Goal: Transaction & Acquisition: Purchase product/service

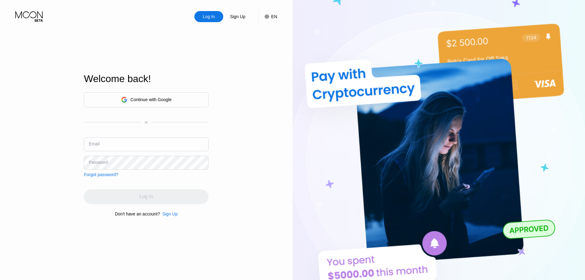
click at [158, 128] on div "Continue with Google or Email Password Forgot password?" at bounding box center [146, 134] width 125 height 85
click at [157, 143] on input "text" at bounding box center [146, 144] width 125 height 14
click at [162, 147] on input "text" at bounding box center [146, 144] width 125 height 14
paste input "[PERSON_NAME][EMAIL_ADDRESS][DOMAIN_NAME]"
type input "[PERSON_NAME][EMAIL_ADDRESS][DOMAIN_NAME]"
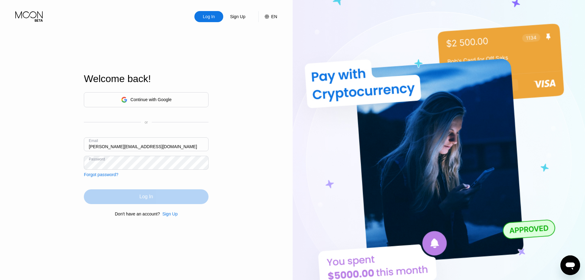
click at [170, 191] on div "Log In" at bounding box center [146, 196] width 125 height 15
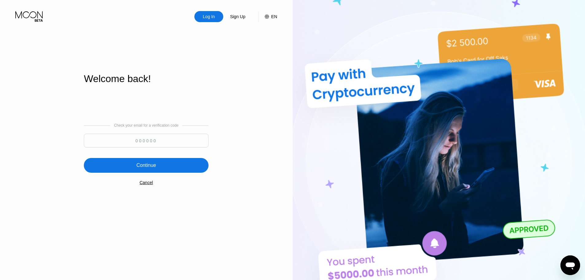
click at [118, 146] on input at bounding box center [146, 141] width 125 height 14
paste input "910135"
type input "910135"
click at [162, 160] on div "Continue" at bounding box center [146, 165] width 125 height 15
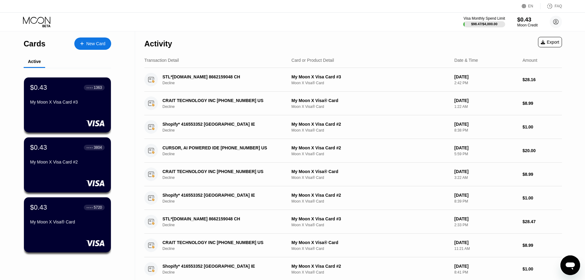
click at [520, 22] on div "$0.43" at bounding box center [527, 19] width 21 height 6
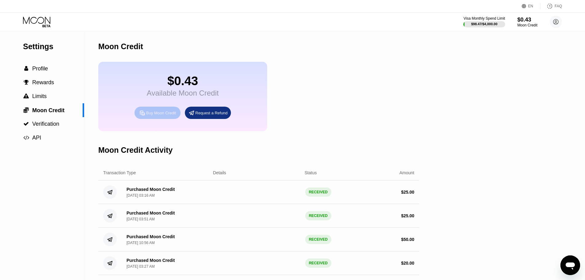
click at [160, 115] on div "Buy Moon Credit" at bounding box center [161, 112] width 30 height 5
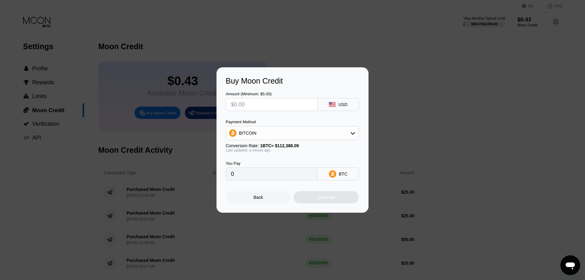
click at [262, 103] on input "text" at bounding box center [271, 104] width 81 height 12
type input "$3"
type input "0.00002670"
type input "$35"
type input "0.00031143"
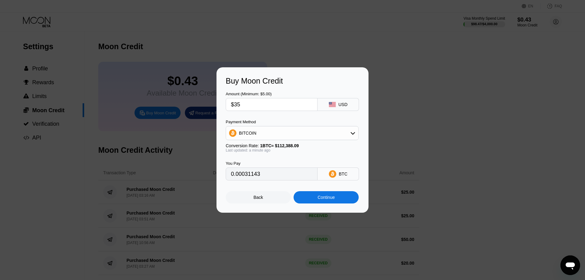
type input "$35"
click at [328, 133] on div "BITCOIN" at bounding box center [292, 133] width 132 height 12
click at [256, 167] on div "USDT on TRON" at bounding box center [292, 163] width 129 height 12
type input "35.35"
click at [327, 198] on div "Continue" at bounding box center [326, 197] width 17 height 5
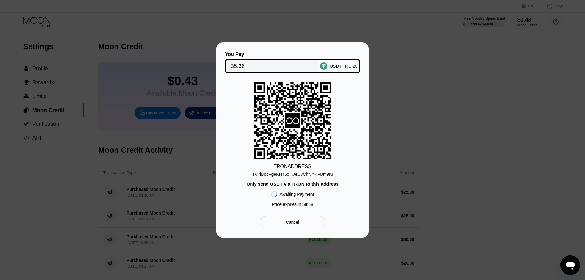
click at [313, 174] on div "TV7iBocVgeKH45o...JeC8ChNYKMJm9ru" at bounding box center [292, 174] width 80 height 5
click at [304, 63] on input "35.36" at bounding box center [272, 66] width 82 height 12
click at [438, 68] on div "You Pay 35.36 USDT TRC-20 TRON ADDRESS TV7iBocVgeKH45o...JeC8ChNYKMJm9ru Only s…" at bounding box center [292, 139] width 585 height 195
click at [177, 46] on div "You Pay 35.36 USDT TRC-20 TRON ADDRESS TV7iBocVgeKH45o...JeC8ChNYKMJm9ru Only s…" at bounding box center [292, 139] width 585 height 195
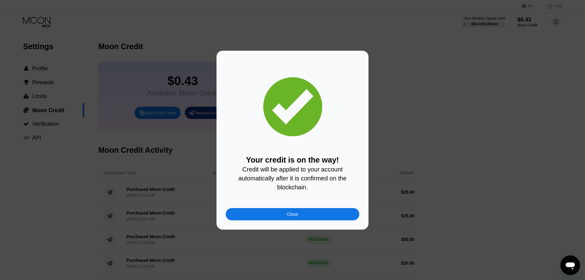
click at [294, 212] on div "Close" at bounding box center [293, 214] width 134 height 12
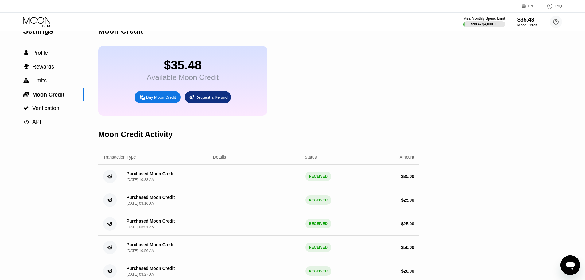
scroll to position [31, 0]
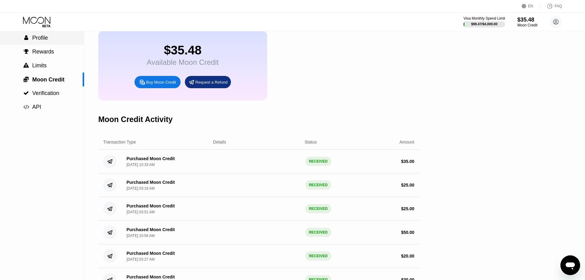
click at [56, 38] on div " Profile" at bounding box center [42, 38] width 84 height 6
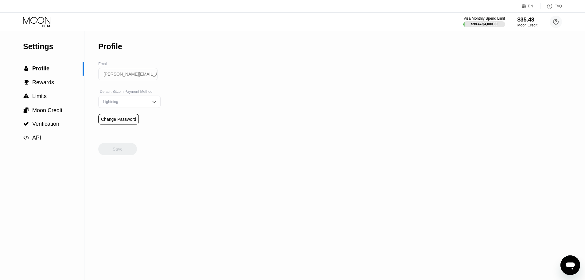
click at [45, 25] on icon at bounding box center [37, 22] width 29 height 11
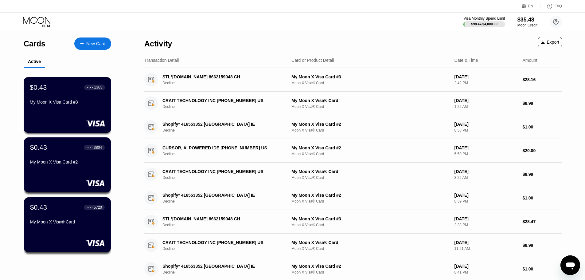
click at [64, 103] on div "My Moon X Visa Card #3" at bounding box center [67, 102] width 75 height 5
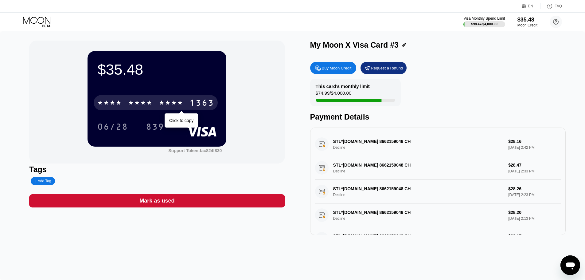
click at [148, 108] on div "* * * *" at bounding box center [140, 104] width 25 height 10
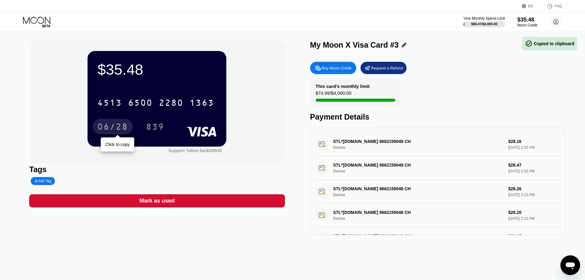
drag, startPoint x: 112, startPoint y: 123, endPoint x: 125, endPoint y: 123, distance: 12.9
click at [112, 123] on div "06/28" at bounding box center [112, 128] width 31 height 10
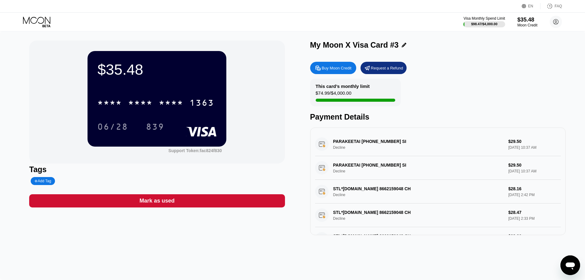
click at [268, 133] on div "$35.48 * * * * * * * * * * * * 1363 06/28 839 Support Token: fac824f830" at bounding box center [157, 102] width 256 height 123
click at [370, 147] on div "PARAKEETAI +38630257325 SI Decline $29.50 Sep 22, 2025 10:37 AM" at bounding box center [438, 144] width 246 height 24
click at [354, 142] on div "PARAKEETAI +38630257325 SI Decline $29.50 Sep 22, 2025 10:37 AM" at bounding box center [438, 144] width 246 height 24
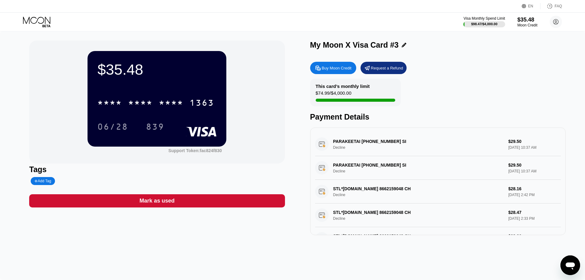
click at [36, 21] on icon at bounding box center [37, 22] width 29 height 11
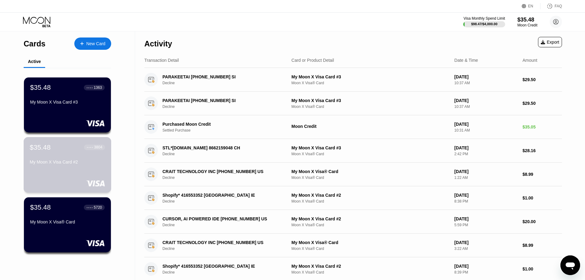
click at [83, 155] on div "$35.48 ● ● ● ● 3804 My Moon X Visa Card #2" at bounding box center [67, 155] width 75 height 24
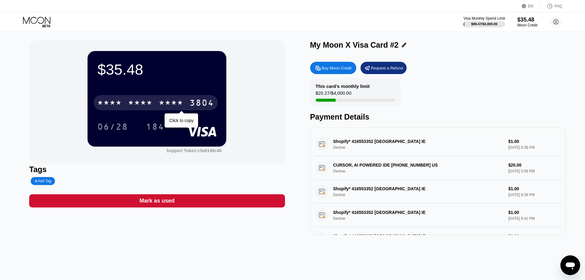
click at [171, 101] on div "* * * *" at bounding box center [171, 104] width 25 height 10
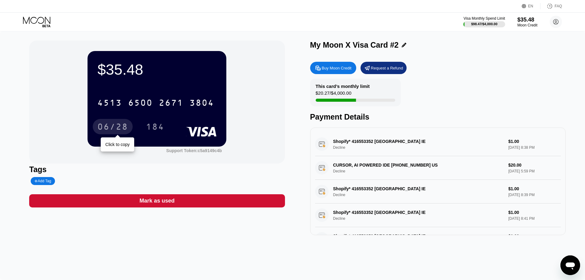
drag, startPoint x: 102, startPoint y: 124, endPoint x: 109, endPoint y: 125, distance: 7.7
click at [102, 124] on div "06/28" at bounding box center [112, 128] width 31 height 10
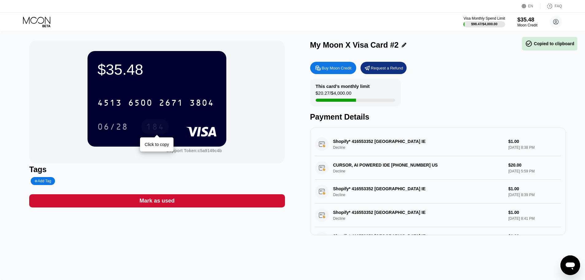
click at [163, 122] on div "184" at bounding box center [155, 126] width 28 height 15
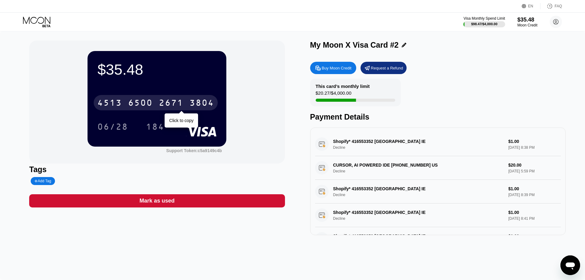
click at [183, 104] on div "2671" at bounding box center [171, 104] width 25 height 10
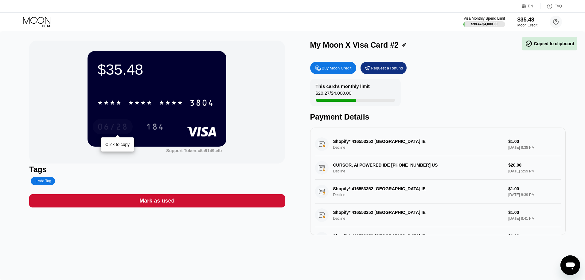
click at [107, 129] on div "06/28" at bounding box center [112, 128] width 31 height 10
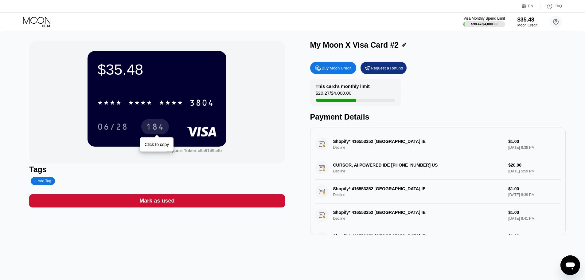
click at [160, 126] on div "184" at bounding box center [155, 128] width 18 height 10
click at [338, 192] on div "Shopify* 416553352 Dublin IE Decline $1.00 Sep 18, 2025 8:39 PM" at bounding box center [438, 192] width 246 height 24
click at [326, 190] on div "Shopify* 416553352 Dublin IE Decline $1.00 Sep 18, 2025 8:39 PM" at bounding box center [438, 192] width 246 height 24
click at [368, 162] on div "CURSOR, AI POWERED IDE +18314259504 US Decline $20.00 Sep 20, 2025 5:59 PM" at bounding box center [438, 168] width 246 height 24
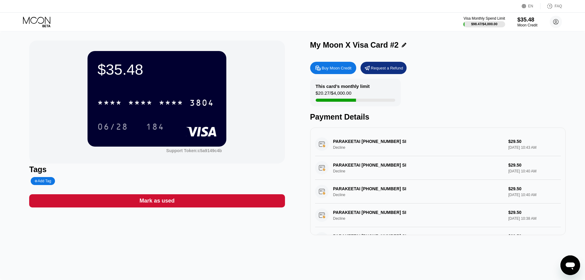
click at [339, 144] on div "PARAKEETAI +38630257325 SI Decline $29.50 Sep 22, 2025 10:43 AM" at bounding box center [438, 144] width 246 height 24
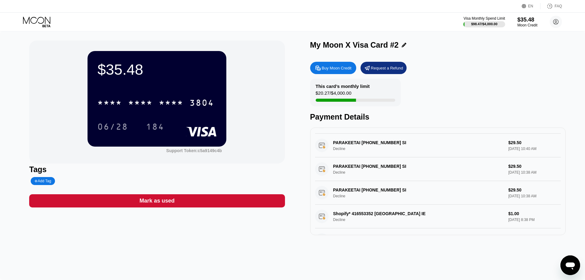
scroll to position [61, 0]
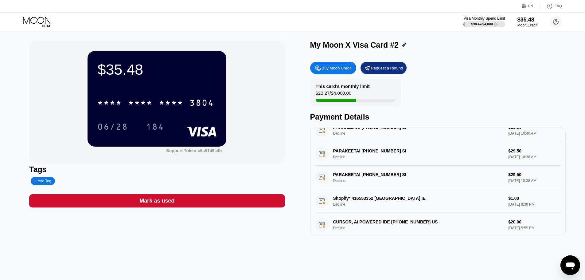
click at [339, 182] on div "PARAKEETAI +38630257325 SI Decline $29.50 Sep 22, 2025 10:38 AM" at bounding box center [438, 178] width 246 height 24
click at [44, 19] on icon at bounding box center [37, 22] width 29 height 11
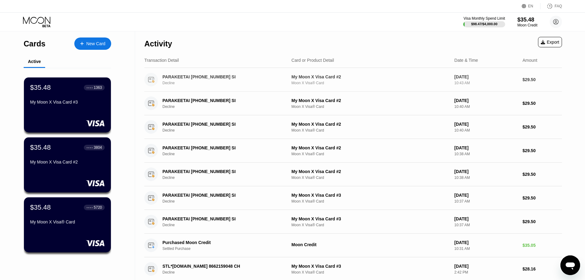
click at [171, 79] on div "PARAKEETAI +38630257325 SI" at bounding box center [221, 76] width 119 height 5
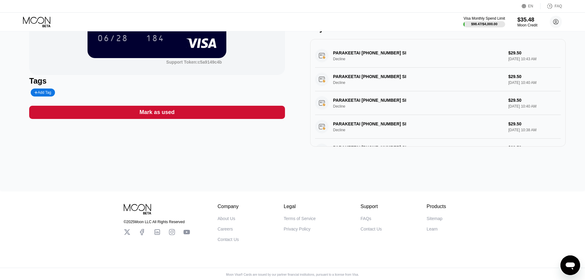
scroll to position [92, 0]
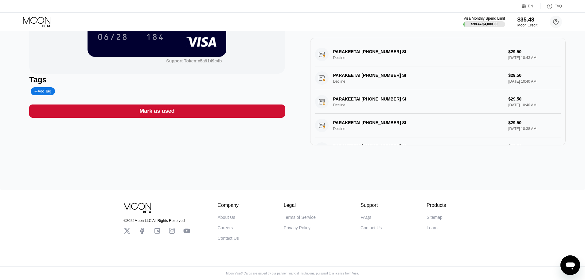
click at [327, 139] on div "PARAKEETAI +38630257325 SI Decline $29.50 Sep 22, 2025 10:38 AM" at bounding box center [438, 149] width 246 height 24
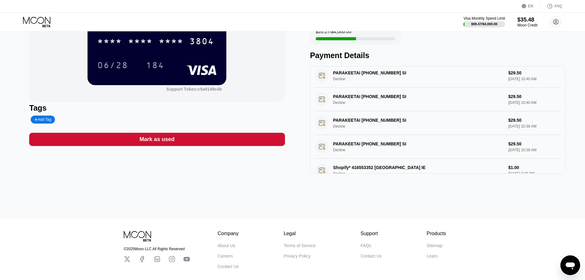
scroll to position [0, 0]
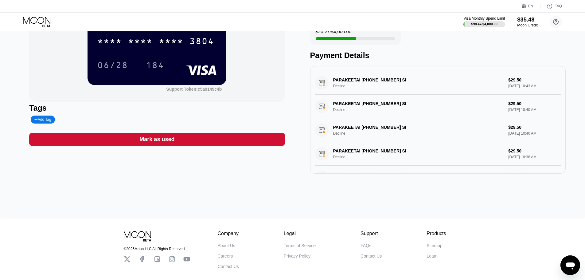
click at [524, 21] on div "$35.48" at bounding box center [527, 19] width 21 height 6
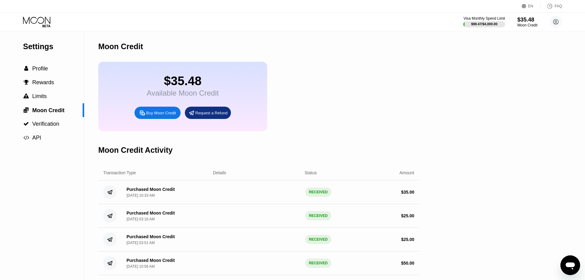
click at [152, 115] on div "Buy Moon Credit" at bounding box center [161, 112] width 30 height 5
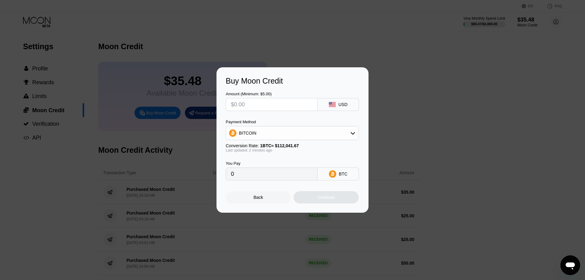
click at [265, 106] on input "text" at bounding box center [271, 104] width 81 height 12
type input "$2"
type input "0.00001786"
type input "$22"
type input "0.00019636"
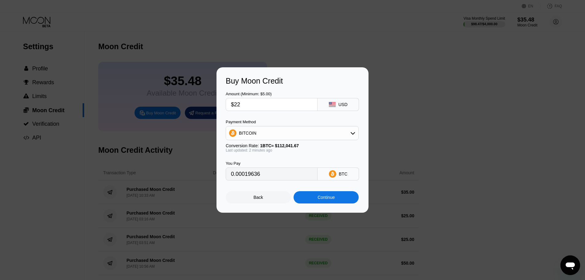
type input "$22"
click at [331, 134] on div "BITCOIN" at bounding box center [292, 133] width 132 height 12
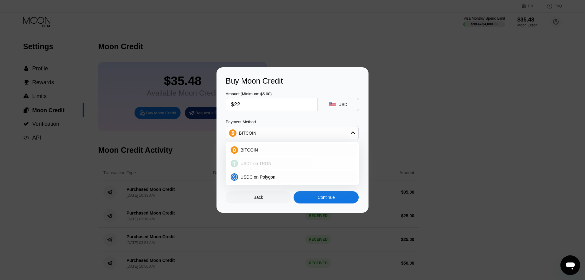
click at [245, 166] on span "USDT on TRON" at bounding box center [256, 163] width 31 height 5
type input "22.22"
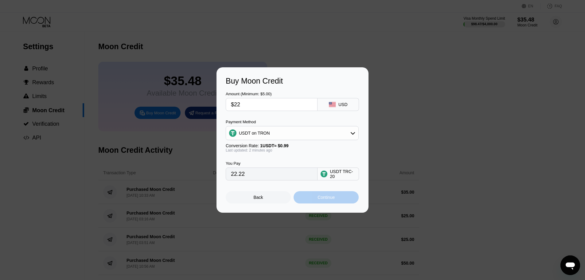
click at [335, 199] on div "Continue" at bounding box center [326, 197] width 17 height 5
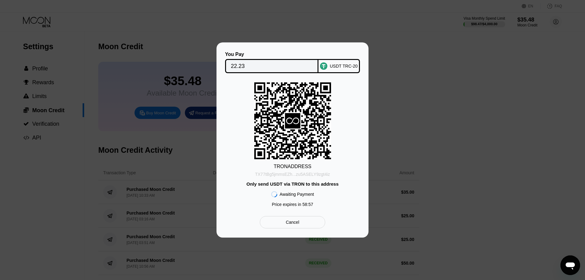
click at [305, 176] on div "TX77tBg5jmmsEZh...zu5ASELY9zgt4iz" at bounding box center [292, 174] width 75 height 5
click at [254, 65] on input "22.23" at bounding box center [272, 66] width 82 height 12
click at [296, 224] on div "Cancel" at bounding box center [293, 222] width 14 height 6
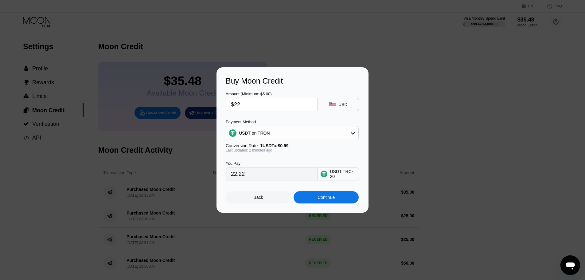
click at [263, 180] on input "22.22" at bounding box center [271, 174] width 81 height 12
drag, startPoint x: 237, startPoint y: 103, endPoint x: 259, endPoint y: 102, distance: 22.4
click at [259, 102] on input "$22" at bounding box center [271, 104] width 81 height 12
type input "$20"
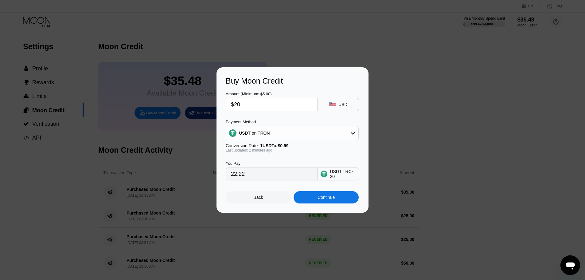
type input "20.20"
type input "$20"
click at [309, 193] on div "Continue" at bounding box center [326, 197] width 65 height 12
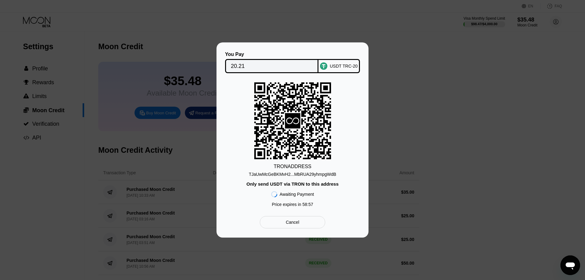
click at [335, 65] on div "USDT TRC-20" at bounding box center [344, 66] width 28 height 5
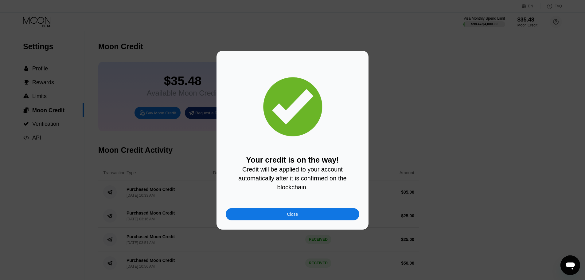
click at [294, 217] on div "Close" at bounding box center [292, 214] width 11 height 5
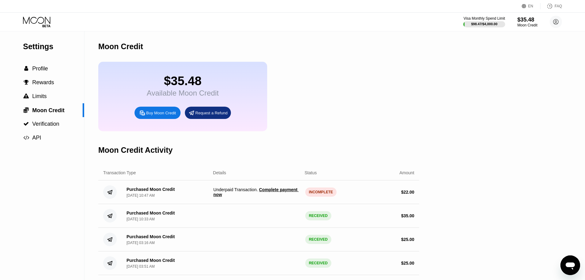
click at [37, 23] on icon at bounding box center [37, 22] width 29 height 11
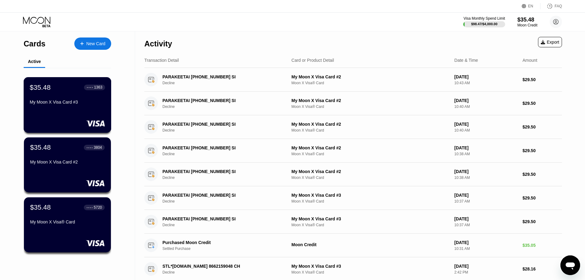
click at [61, 91] on div "$35.48 ● ● ● ● 1363" at bounding box center [67, 87] width 75 height 8
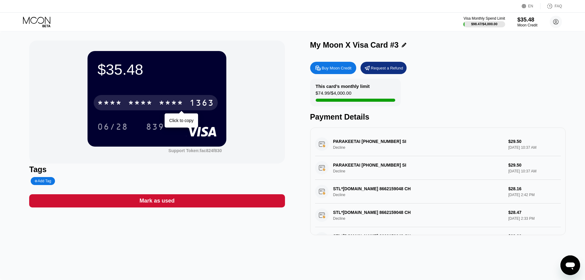
click at [131, 100] on div "* * * *" at bounding box center [140, 104] width 25 height 10
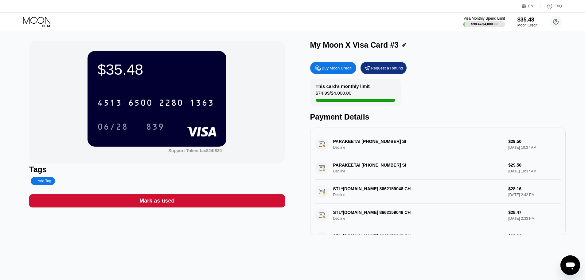
click at [324, 95] on div "$74.99 / $4,000.00" at bounding box center [334, 94] width 36 height 8
click at [28, 21] on icon at bounding box center [37, 22] width 29 height 11
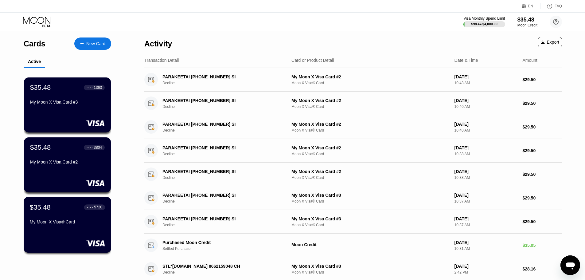
click at [70, 224] on div "My Moon X Visa® Card" at bounding box center [67, 221] width 75 height 5
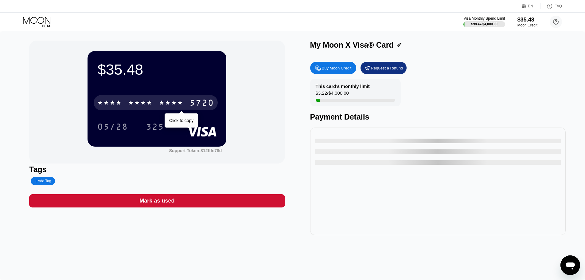
click at [146, 110] on div "* * * * * * * * * * * * 5720" at bounding box center [156, 102] width 124 height 15
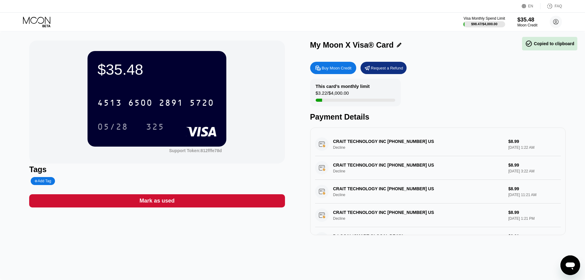
click at [29, 26] on icon at bounding box center [37, 22] width 29 height 11
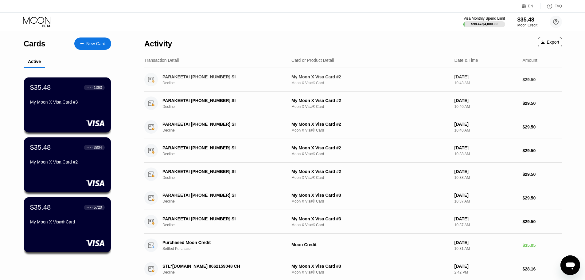
click at [191, 78] on div "PARAKEETAI +38630257325 SI" at bounding box center [221, 76] width 119 height 5
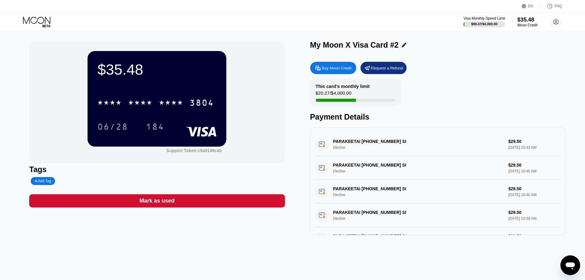
click at [30, 24] on icon at bounding box center [37, 22] width 29 height 11
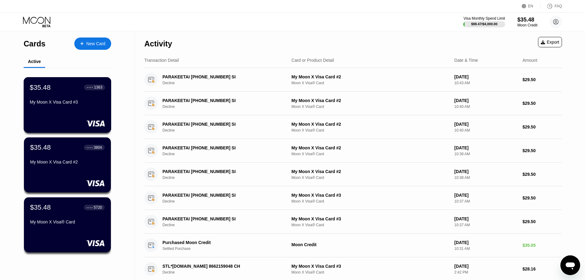
click at [58, 103] on div "My Moon X Visa Card #3" at bounding box center [67, 102] width 75 height 5
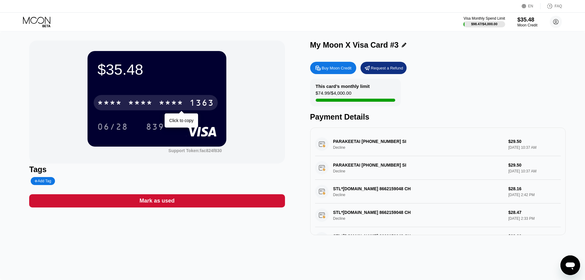
click at [141, 104] on div "* * * *" at bounding box center [140, 104] width 25 height 10
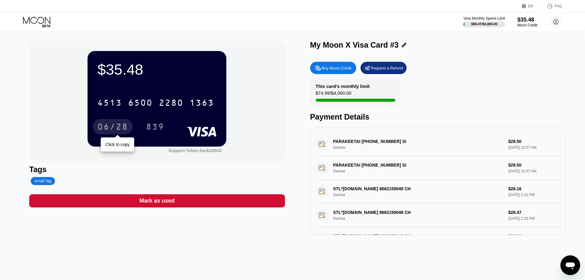
click at [125, 131] on div "06/28" at bounding box center [112, 128] width 31 height 10
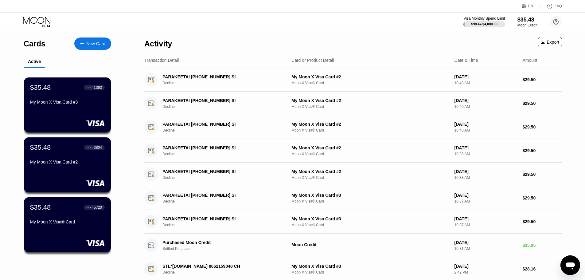
click at [33, 22] on icon at bounding box center [37, 22] width 29 height 11
click at [39, 21] on icon at bounding box center [37, 22] width 29 height 11
click at [527, 22] on div "$35.48" at bounding box center [527, 19] width 21 height 6
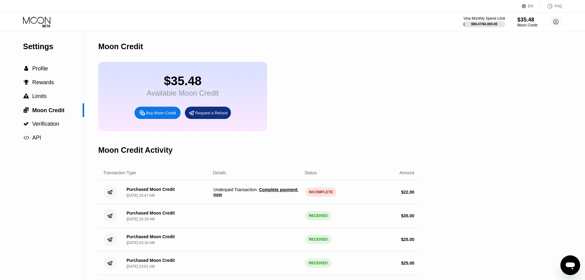
click at [276, 196] on span "Complete payment now" at bounding box center [255, 192] width 85 height 10
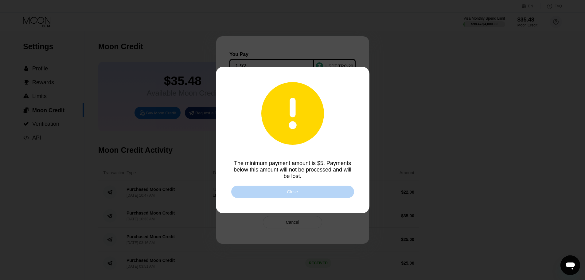
click at [303, 195] on div "Close" at bounding box center [292, 192] width 123 height 12
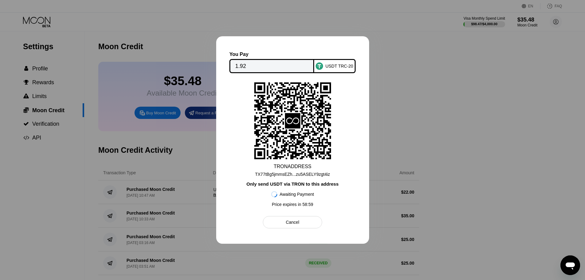
click at [306, 221] on div "Cancel" at bounding box center [292, 222] width 59 height 12
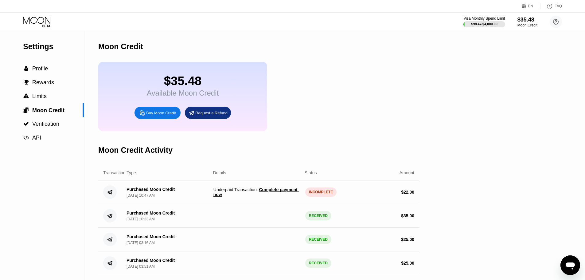
click at [265, 196] on span "Complete payment now" at bounding box center [255, 192] width 85 height 10
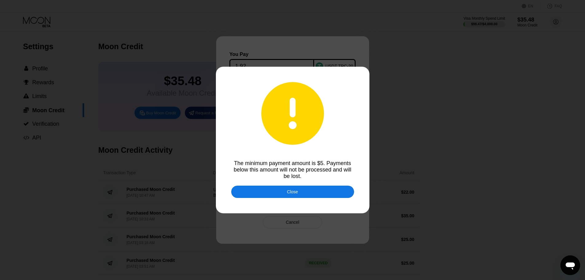
click at [279, 194] on div "Close" at bounding box center [292, 192] width 123 height 12
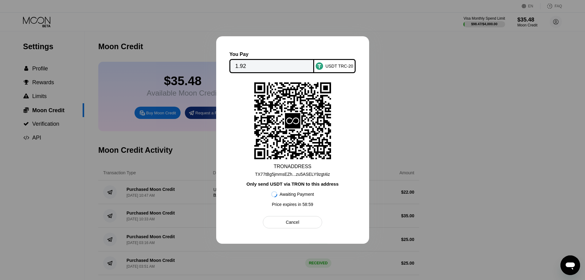
click at [293, 221] on div "Cancel" at bounding box center [293, 222] width 14 height 6
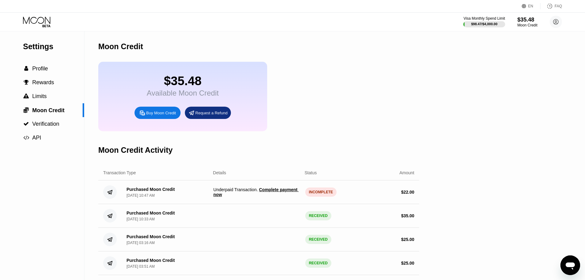
click at [281, 197] on span "Complete payment now" at bounding box center [255, 192] width 85 height 10
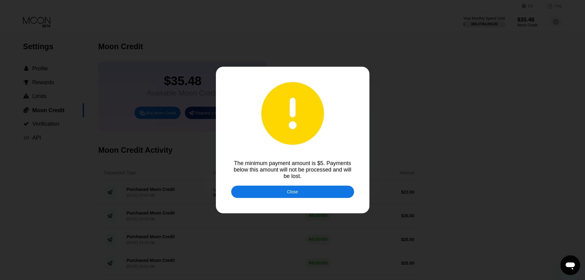
click at [284, 189] on div "Close" at bounding box center [292, 192] width 123 height 12
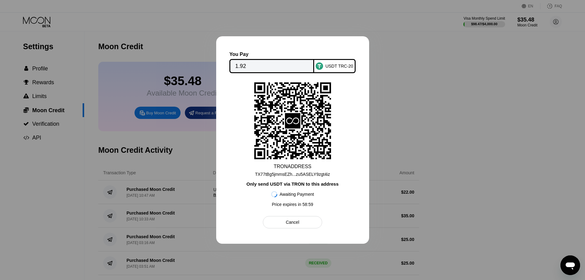
click at [390, 142] on div at bounding box center [292, 140] width 585 height 280
click at [288, 222] on div "Cancel" at bounding box center [293, 222] width 14 height 6
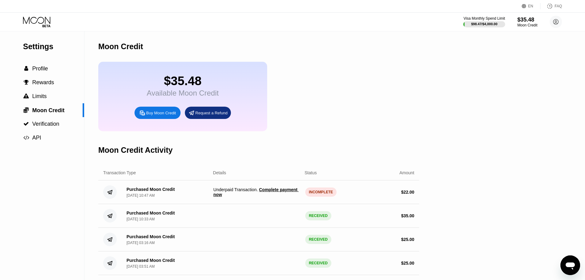
click at [221, 195] on span "Underpaid Transaction . Complete payment now" at bounding box center [256, 192] width 87 height 10
click at [137, 192] on div "Purchased Moon Credit" at bounding box center [151, 189] width 48 height 5
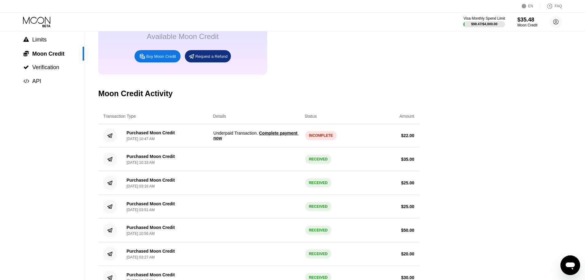
scroll to position [61, 0]
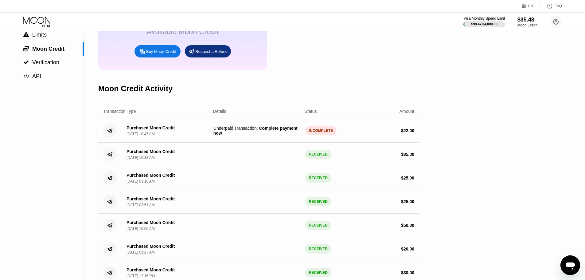
click at [323, 131] on div "Purchased Moon Credit Sep 22, 2025, 10:47 AM Underpaid Transaction . Complete p…" at bounding box center [258, 131] width 321 height 24
click at [259, 132] on span "Complete payment now" at bounding box center [255, 131] width 85 height 10
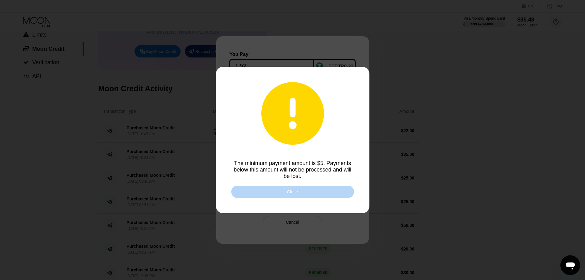
click at [293, 193] on div "Close" at bounding box center [292, 191] width 11 height 5
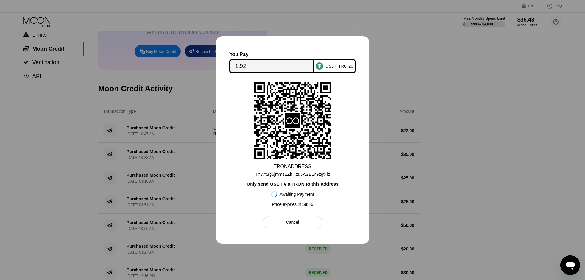
click at [302, 207] on div "Price expires in 58 : 56" at bounding box center [292, 204] width 41 height 5
click at [306, 227] on div "Cancel" at bounding box center [292, 222] width 59 height 12
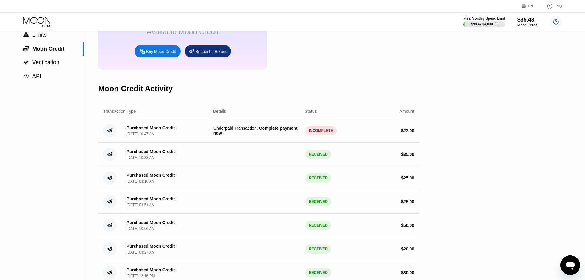
click at [395, 133] on div "Purchased Moon Credit Sep 22, 2025, 10:47 AM Underpaid Transaction . Complete p…" at bounding box center [258, 131] width 321 height 24
click at [137, 130] on div "Purchased Moon Credit" at bounding box center [151, 127] width 48 height 5
click at [111, 133] on circle at bounding box center [110, 131] width 14 height 14
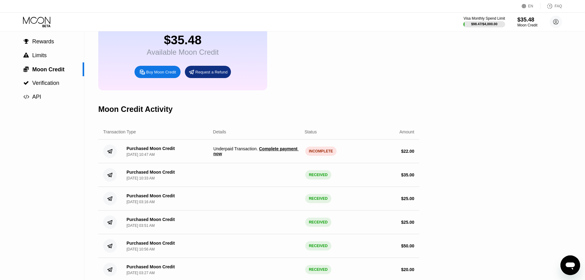
scroll to position [0, 0]
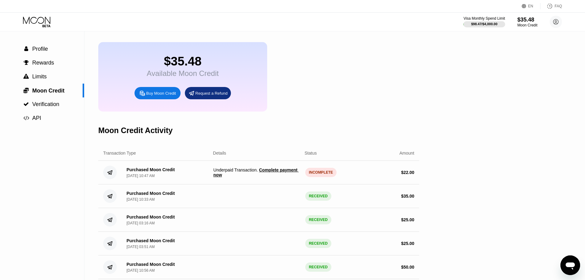
scroll to position [31, 0]
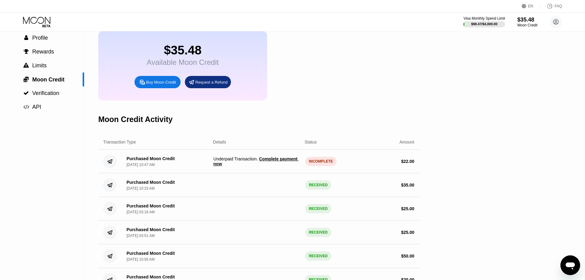
click at [136, 167] on div "[DATE] 10:47 AM" at bounding box center [141, 164] width 28 height 4
click at [141, 161] on div "Purchased Moon Credit" at bounding box center [151, 158] width 48 height 5
click at [281, 166] on span "Complete payment now" at bounding box center [255, 161] width 85 height 10
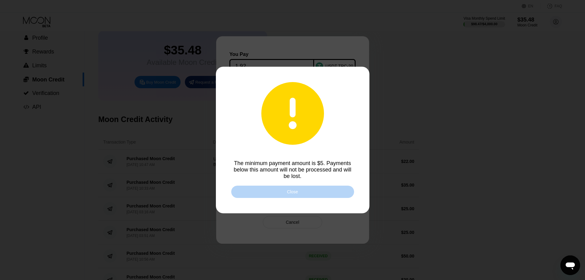
click at [305, 190] on div "Close" at bounding box center [292, 192] width 123 height 12
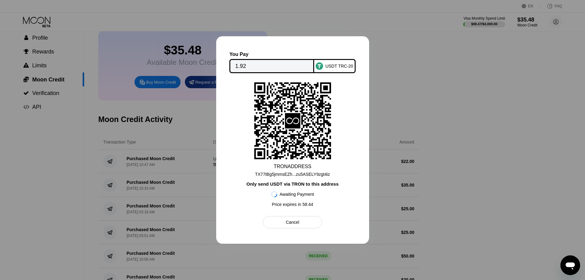
click at [300, 197] on div "Awaiting Payment" at bounding box center [297, 194] width 34 height 5
click at [299, 222] on div "Cancel" at bounding box center [293, 222] width 14 height 6
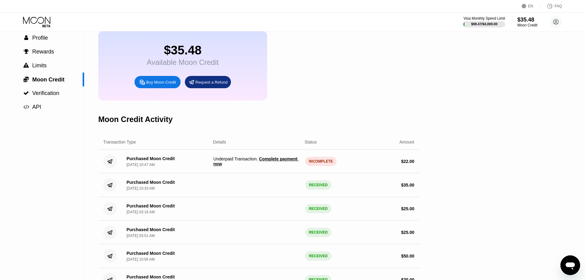
click at [312, 166] on div "INCOMPLETE" at bounding box center [321, 161] width 32 height 9
click at [320, 166] on div "INCOMPLETE" at bounding box center [321, 161] width 32 height 9
click at [130, 161] on div "Purchased Moon Credit" at bounding box center [151, 158] width 48 height 5
click at [105, 168] on circle at bounding box center [110, 162] width 14 height 14
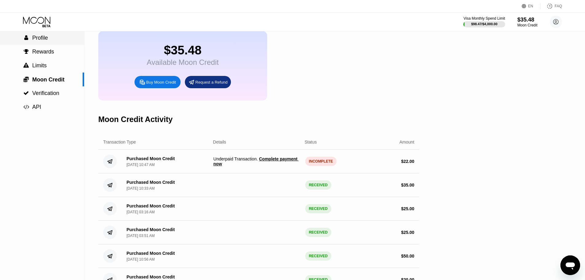
click at [49, 36] on div " Profile" at bounding box center [42, 38] width 84 height 6
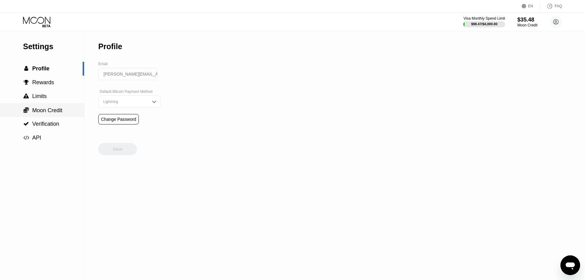
click at [44, 109] on span "Moon Credit" at bounding box center [47, 110] width 30 height 6
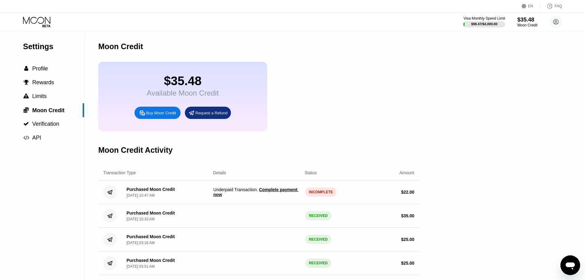
click at [150, 198] on div "Purchased Moon Credit [DATE] 10:47 AM" at bounding box center [151, 192] width 48 height 11
click at [396, 194] on div "$ 22.00" at bounding box center [370, 192] width 87 height 5
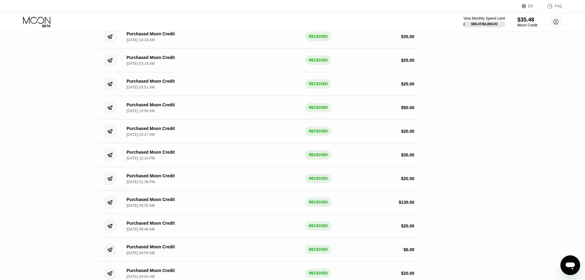
scroll to position [123, 0]
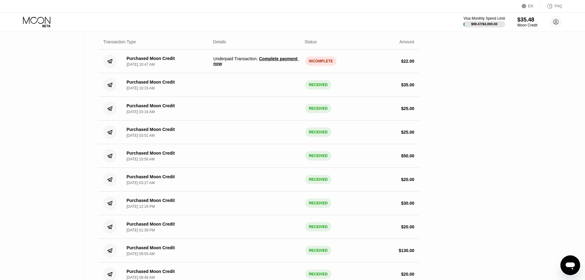
drag, startPoint x: 396, startPoint y: 199, endPoint x: 404, endPoint y: 165, distance: 34.5
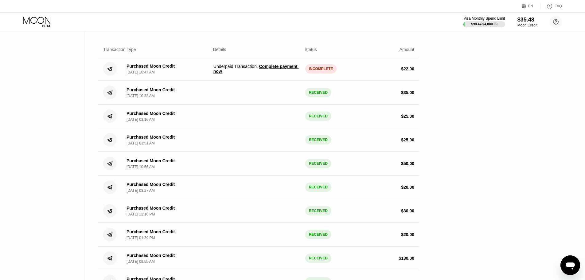
click at [438, 149] on div "Settings  Profile  Rewards  Limits  Moon Credit  Verification  API Moon C…" at bounding box center [292, 183] width 585 height 551
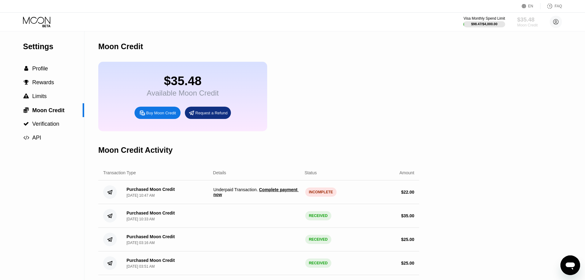
click at [520, 20] on div "$35.48" at bounding box center [527, 19] width 21 height 6
click at [147, 192] on div "Purchased Moon Credit" at bounding box center [151, 189] width 48 height 5
click at [255, 197] on span "Underpaid Transaction . Complete payment now" at bounding box center [256, 192] width 87 height 10
click at [267, 196] on span "Complete payment now" at bounding box center [255, 192] width 85 height 10
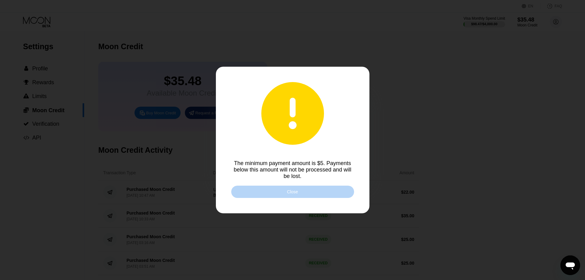
click at [270, 194] on div "Close" at bounding box center [292, 192] width 123 height 12
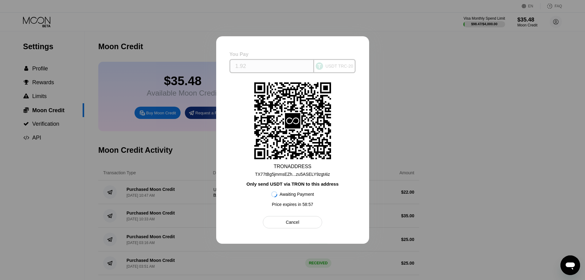
click at [268, 66] on input "1.92" at bounding box center [271, 66] width 73 height 12
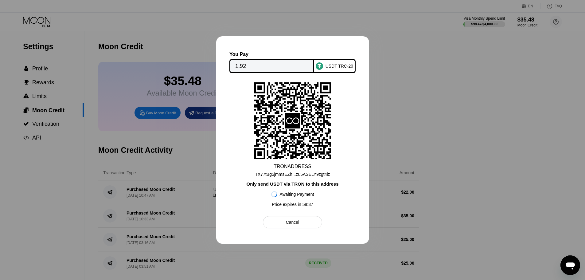
click at [422, 90] on div at bounding box center [292, 140] width 585 height 280
click at [308, 225] on div "Cancel" at bounding box center [292, 222] width 59 height 12
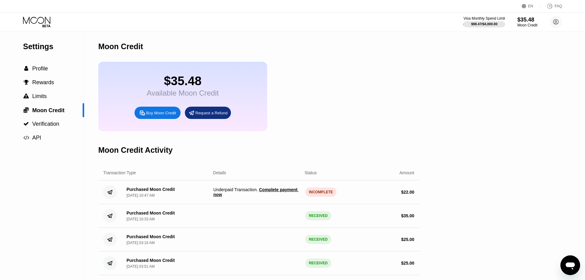
click at [563, 264] on div "Open messaging window" at bounding box center [570, 265] width 18 height 18
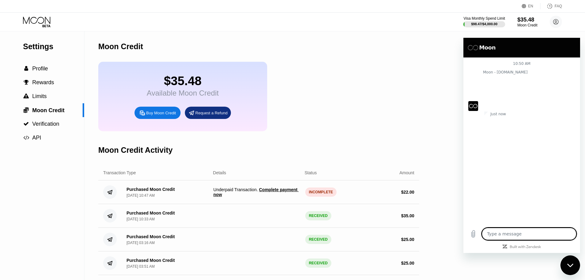
type textarea "x"
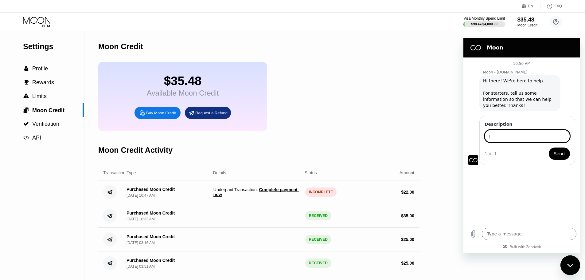
type input "I"
type input "P"
type input "My payment is not completed. It ask to send 1.92 more. I can't send right now. …"
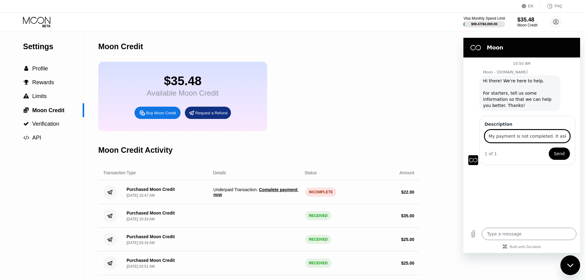
click at [564, 155] on span "Send" at bounding box center [559, 153] width 11 height 7
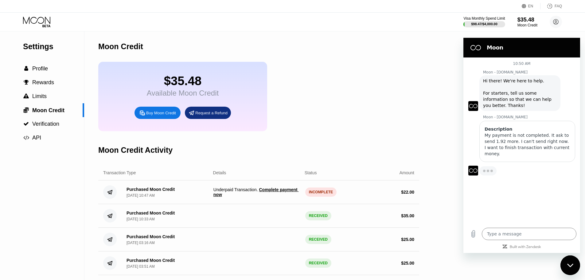
type textarea "x"
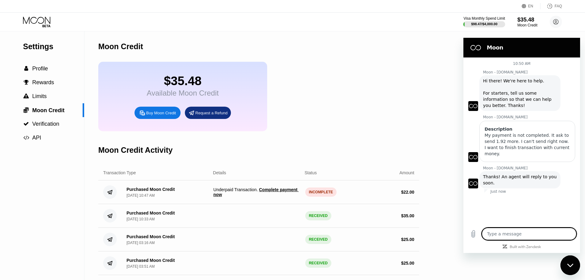
type textarea "I"
type textarea "x"
type textarea "I"
type textarea "x"
type textarea "I d"
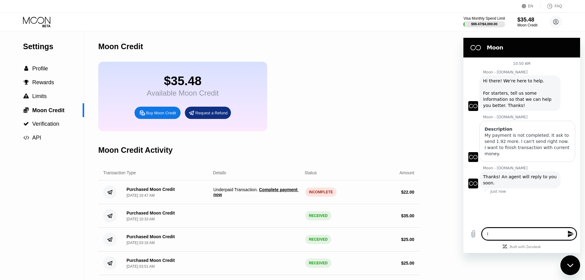
type textarea "x"
type textarea "I do"
type textarea "x"
type textarea "I don"
type textarea "x"
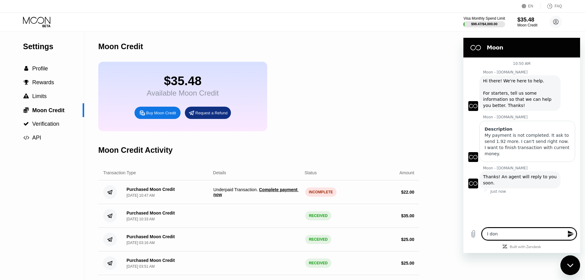
type textarea "I don'"
type textarea "x"
type textarea "I don't"
type textarea "x"
type textarea "I don't"
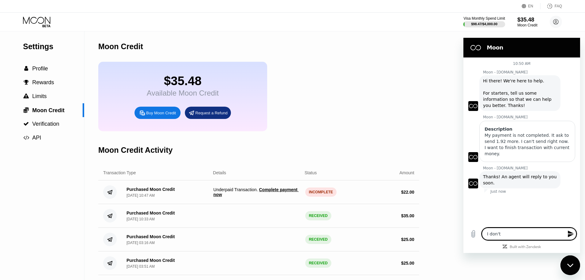
type textarea "x"
type textarea "I don't h"
type textarea "x"
type textarea "I don't ha"
type textarea "x"
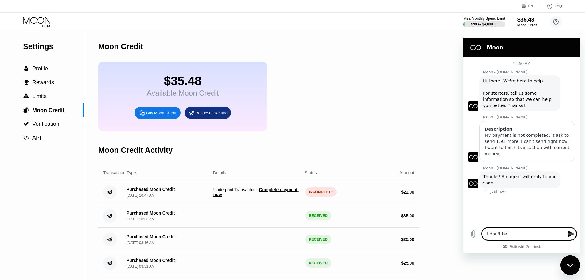
type textarea "I don't hav"
type textarea "x"
type textarea "I don't have"
type textarea "x"
type textarea "I don't have"
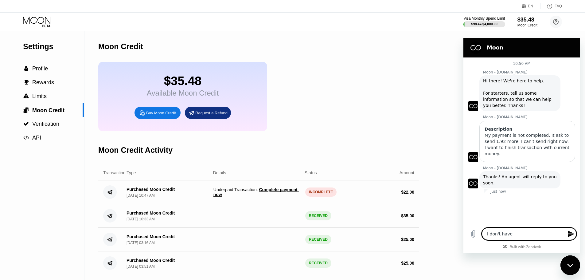
type textarea "x"
type textarea "I don't have t"
type textarea "x"
type textarea "I don't have ti"
type textarea "x"
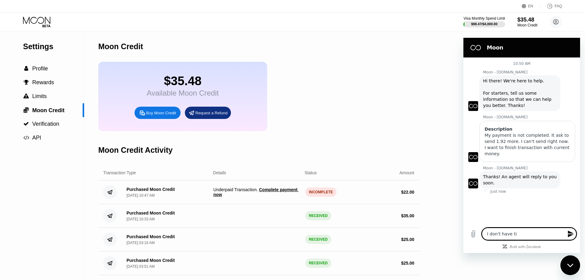
type textarea "I don't have tim"
type textarea "x"
type textarea "I don't have time"
type textarea "x"
type textarea "I don't have time."
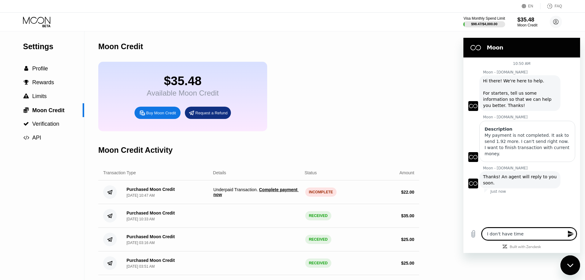
type textarea "x"
type textarea "I don't have time."
type textarea "x"
type textarea "I don't have time. I"
type textarea "x"
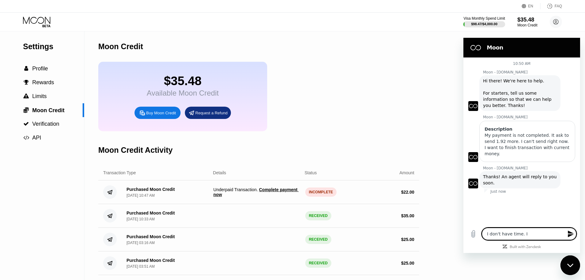
type textarea "I don't have time. I"
type textarea "x"
type textarea "I don't have time. I t"
type textarea "x"
type textarea "I don't have time. I th"
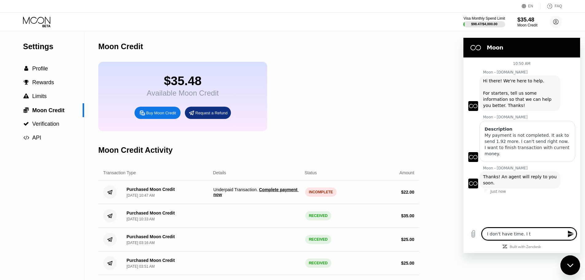
type textarea "x"
type textarea "I don't have time. I t"
type textarea "x"
type textarea "I don't have time. I"
type textarea "x"
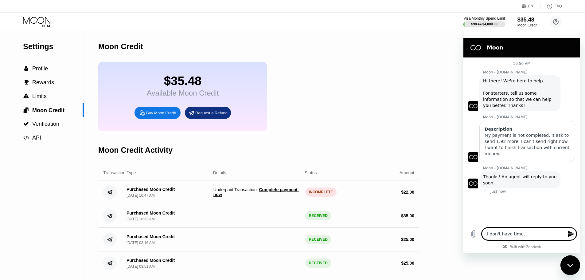
type textarea "I don't have time. I"
type textarea "x"
type textarea "I don't have time. It"
type textarea "x"
type textarea "I don't have time. It"
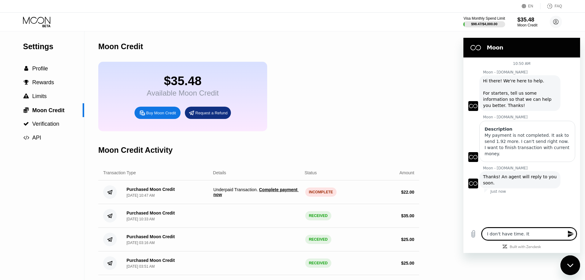
type textarea "x"
type textarea "I don't have time. It h"
type textarea "x"
type textarea "I don't have time. It ha"
type textarea "x"
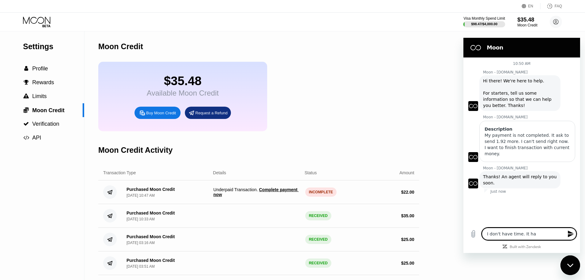
type textarea "I don't have time. It has"
type textarea "x"
type textarea "I don't have time. It has"
type textarea "x"
type textarea "I don't have time. It has t"
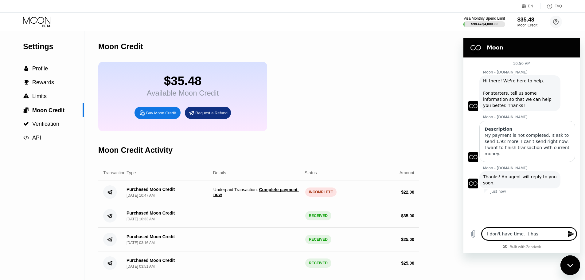
type textarea "x"
type textarea "I don't have time. It has to"
type textarea "x"
type textarea "I don't have time. It has to"
type textarea "x"
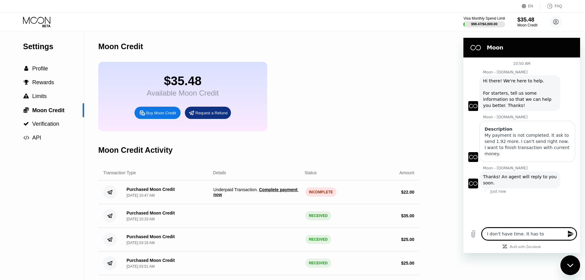
type textarea "I don't have time. It has to b"
type textarea "x"
type textarea "I don't have time. It has to be"
type textarea "x"
type textarea "I don't have time. It has to be"
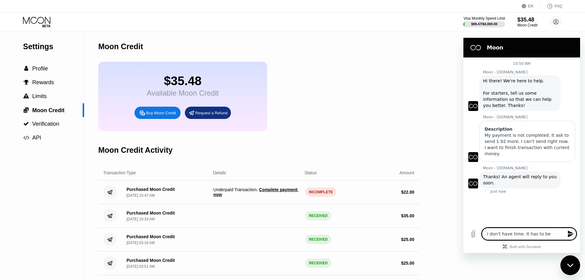
type textarea "x"
type textarea "I don't have time. It has to be d"
type textarea "x"
type textarea "I don't have time. It has to be do"
type textarea "x"
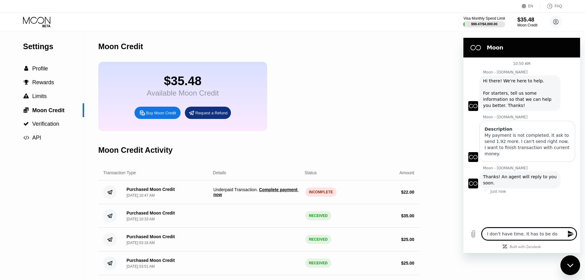
type textarea "I don't have time. It has to be don"
type textarea "x"
type textarea "I don't have time. It has to be done"
type textarea "x"
type textarea "I don't have time. It has to be done"
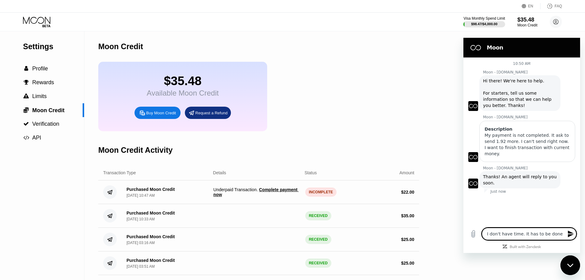
type textarea "x"
type textarea "I don't have time. It has to be done i"
type textarea "x"
type textarea "I don't have time. It has to be done in"
type textarea "x"
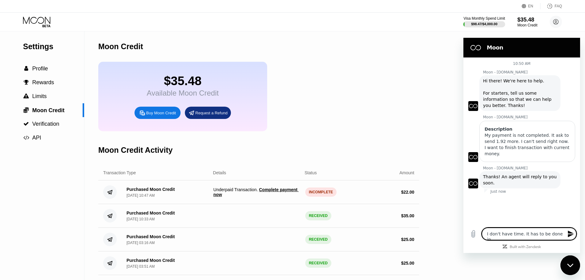
type textarea "I don't have time. It has to be done in"
type textarea "x"
type textarea "I don't have time. It has to be done in 5"
type textarea "x"
type textarea "I don't have time. It has to be done in 5m"
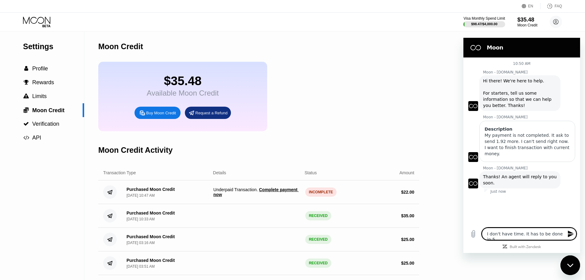
type textarea "x"
type textarea "I don't have time. It has to be done in 5mi"
type textarea "x"
type textarea "I don't have time. It has to be done in 5min"
type textarea "x"
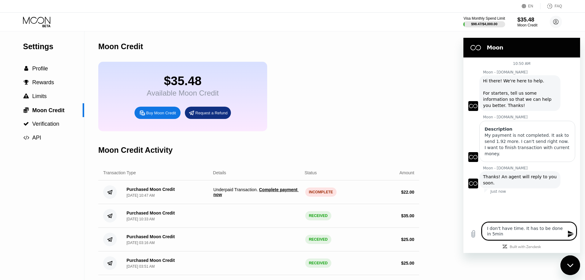
type textarea "I don't have time. It has to be done in 5minu"
type textarea "x"
type textarea "I don't have time. It has to be done in 5minut"
type textarea "x"
type textarea "I don't have time. It has to be done in 5minuts"
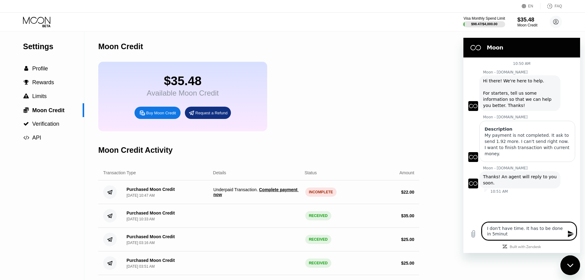
type textarea "x"
type textarea "I don't have time. It has to be done in 5minuts."
type textarea "x"
type textarea "I don't have time. It has to be done in 5minuts."
type textarea "x"
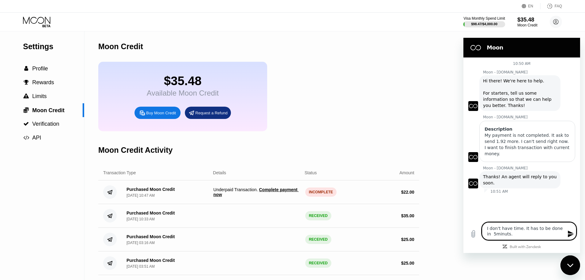
type textarea "I don't have time. It has to be done in 5 minuts."
type textarea "x"
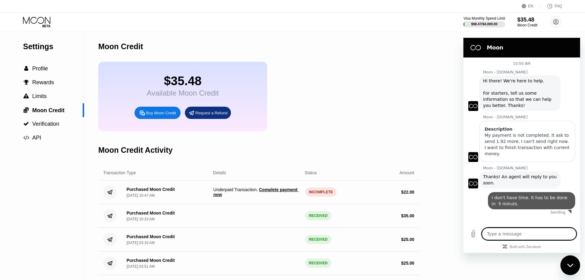
type textarea "x"
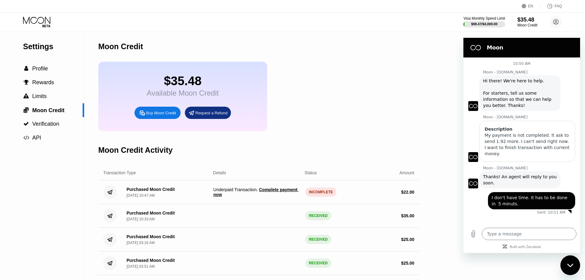
click at [322, 197] on div "INCOMPLETE" at bounding box center [321, 191] width 32 height 9
click at [162, 213] on div "Purchased Moon Credit Sep 22, 2025, 10:33 AM RECEIVED $ 35.00" at bounding box center [258, 216] width 321 height 24
click at [151, 221] on div "Purchased Moon Credit Sep 22, 2025, 10:33 AM" at bounding box center [151, 215] width 48 height 11
click at [35, 97] on span "Limits" at bounding box center [39, 96] width 14 height 6
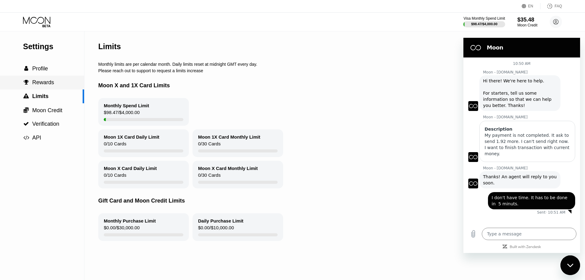
click at [41, 88] on div " Rewards" at bounding box center [42, 83] width 84 height 14
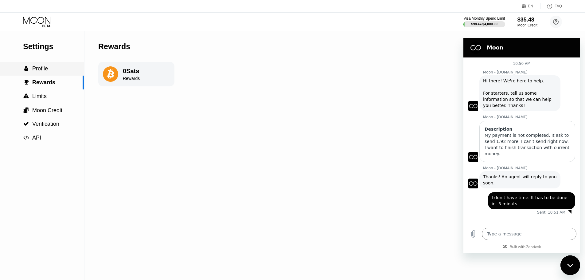
click at [47, 68] on span "Profile" at bounding box center [40, 68] width 16 height 6
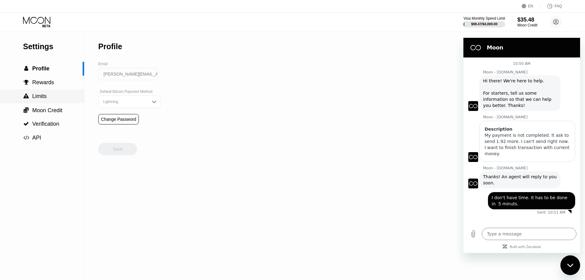
click at [39, 99] on span "Limits" at bounding box center [39, 96] width 14 height 6
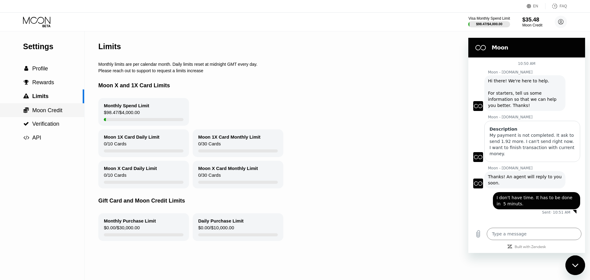
click at [41, 117] on div " Moon Credit" at bounding box center [42, 110] width 84 height 14
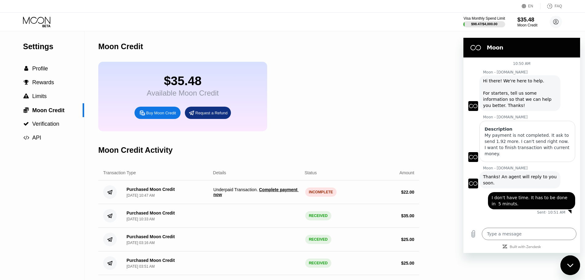
click at [385, 204] on div "Purchased Moon Credit Sep 22, 2025, 10:47 AM Underpaid Transaction . Complete p…" at bounding box center [258, 192] width 321 height 24
click at [326, 197] on div "INCOMPLETE" at bounding box center [321, 191] width 32 height 9
click at [285, 195] on span "Complete payment now" at bounding box center [255, 192] width 85 height 10
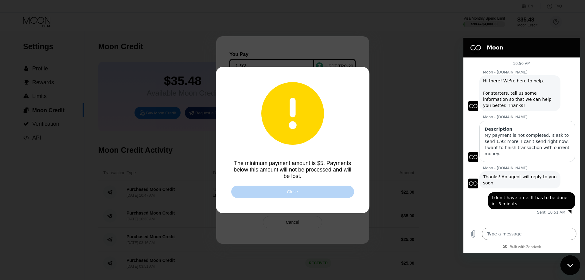
click at [285, 195] on div "Close" at bounding box center [292, 192] width 123 height 12
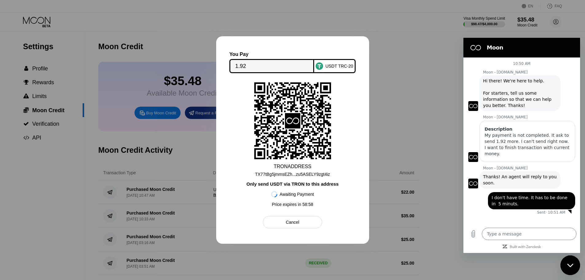
click at [297, 183] on div "Only send USDT via TRON to this address" at bounding box center [292, 183] width 92 height 5
click at [299, 141] on icon at bounding box center [292, 120] width 77 height 75
click at [303, 218] on div "Cancel" at bounding box center [292, 222] width 59 height 12
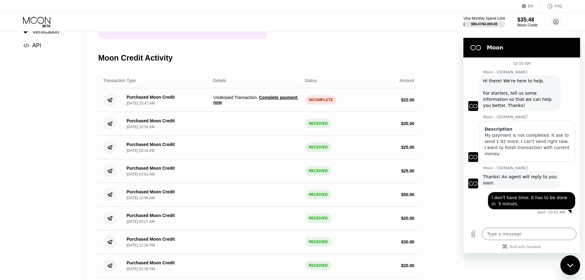
click at [270, 181] on div "Purchased Moon Credit Sep 4, 2025, 03:51 AM RECEIVED $ 25.00" at bounding box center [258, 171] width 321 height 24
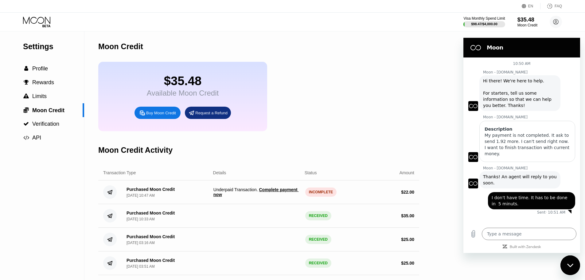
drag, startPoint x: 300, startPoint y: 174, endPoint x: 339, endPoint y: 135, distance: 54.5
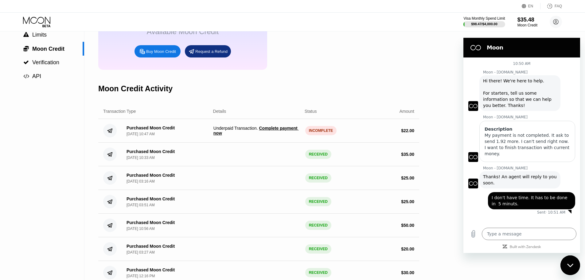
drag, startPoint x: 339, startPoint y: 142, endPoint x: 354, endPoint y: 160, distance: 23.4
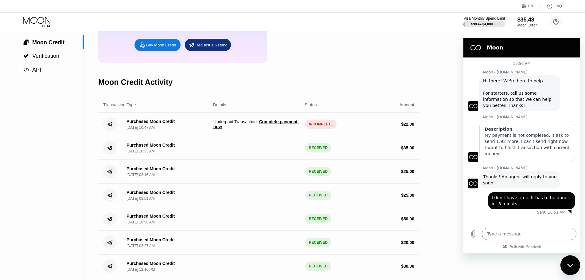
click at [320, 129] on div "INCOMPLETE" at bounding box center [321, 123] width 32 height 9
click at [288, 129] on span "Complete payment now" at bounding box center [255, 124] width 85 height 10
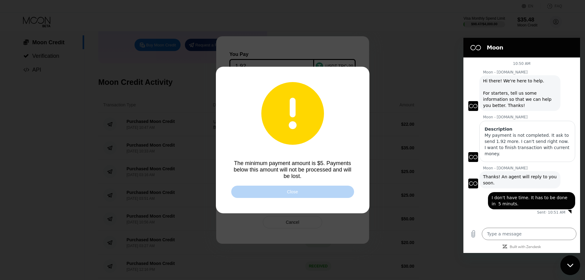
click at [309, 195] on div "Close" at bounding box center [292, 192] width 123 height 12
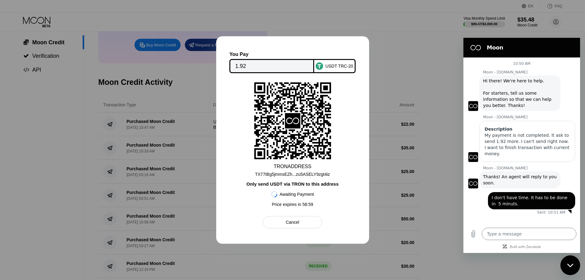
click at [304, 228] on div "Cancel" at bounding box center [292, 222] width 59 height 12
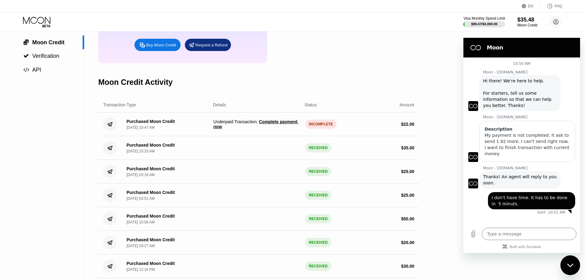
click at [573, 220] on div "10:50 AM Moon - paywithmoon.com Moon - paywithmoon.com says: Hi there! We're he…" at bounding box center [522, 140] width 117 height 166
click at [321, 63] on div "$35.48 Available Moon Credit Buy Moon Credit Request a Refund" at bounding box center [258, 28] width 321 height 69
click at [531, 217] on div "10:50 AM Moon - paywithmoon.com Moon - paywithmoon.com says: Hi there! We're he…" at bounding box center [522, 140] width 117 height 166
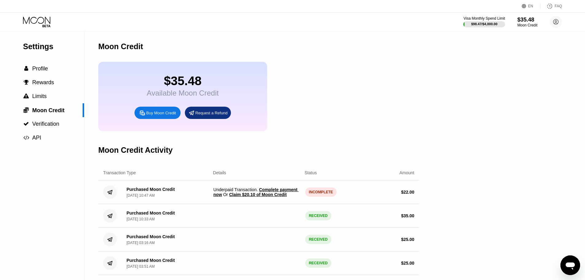
click at [303, 203] on div "Purchased Moon Credit [DATE] 10:47 AM Underpaid Transaction . Complete payment …" at bounding box center [258, 192] width 321 height 24
click at [271, 197] on span "Claim $20.10 of Moon Credit" at bounding box center [257, 194] width 57 height 5
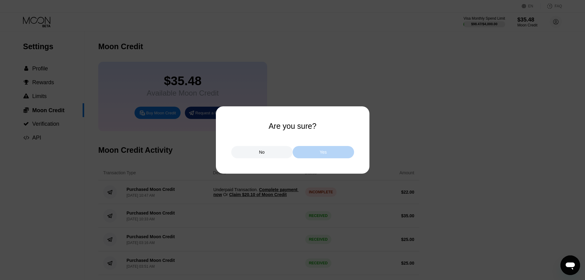
click at [331, 152] on div "Yes" at bounding box center [323, 152] width 61 height 12
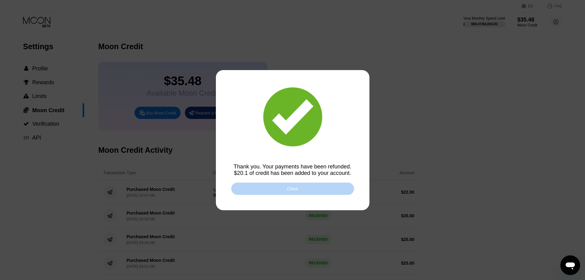
click at [303, 187] on div "Close" at bounding box center [292, 188] width 123 height 12
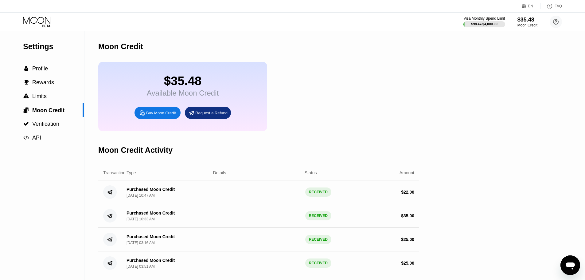
click at [41, 21] on icon at bounding box center [37, 22] width 29 height 11
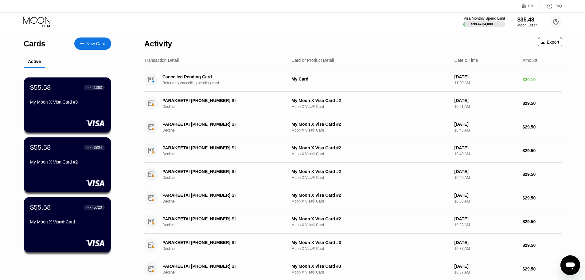
click at [201, 12] on div "EN Language Select an item Save FAQ" at bounding box center [292, 6] width 585 height 13
click at [241, 49] on div "Activity Export" at bounding box center [353, 42] width 418 height 22
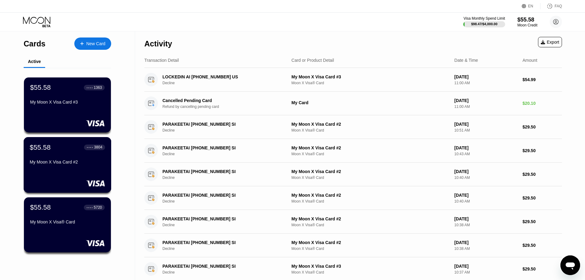
click at [70, 159] on div "$55.58 ● ● ● ● 3804 My Moon X Visa Card #2" at bounding box center [67, 155] width 75 height 24
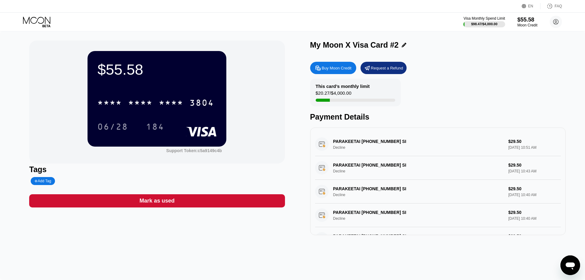
click at [126, 73] on div "$55.58" at bounding box center [156, 69] width 119 height 17
click at [131, 98] on div "* * * * * * * * * * * * 3804" at bounding box center [156, 102] width 124 height 15
click at [101, 130] on div "06/28" at bounding box center [112, 128] width 31 height 10
click at [29, 20] on icon at bounding box center [37, 22] width 29 height 11
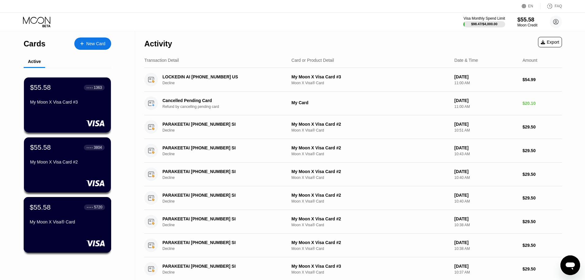
click at [37, 211] on div "$55.58" at bounding box center [40, 207] width 21 height 8
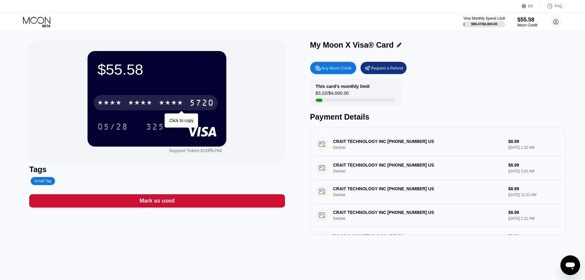
click at [139, 102] on div "* * * *" at bounding box center [140, 104] width 25 height 10
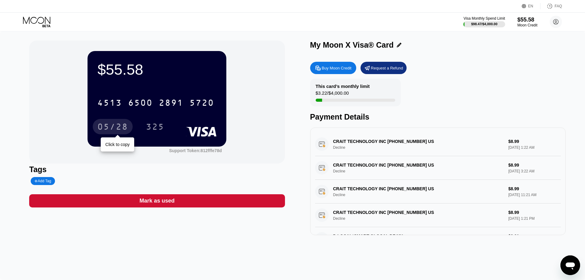
click at [112, 122] on div "05/28" at bounding box center [113, 126] width 40 height 15
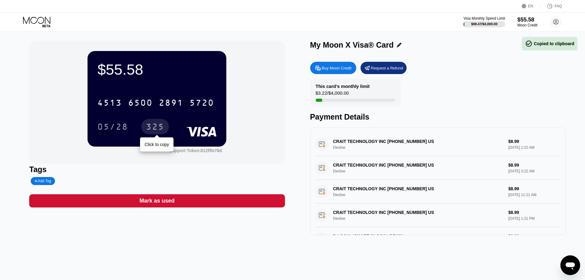
drag, startPoint x: 145, startPoint y: 122, endPoint x: 150, endPoint y: 125, distance: 6.2
click at [147, 123] on div "325" at bounding box center [155, 126] width 28 height 15
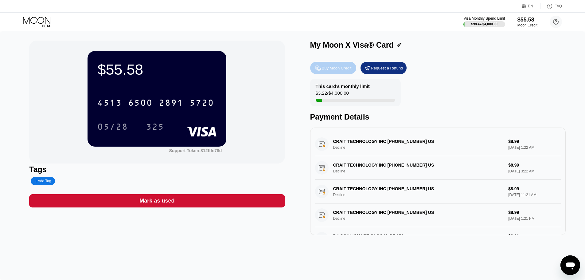
click at [348, 73] on div "Buy Moon Credit" at bounding box center [333, 68] width 46 height 12
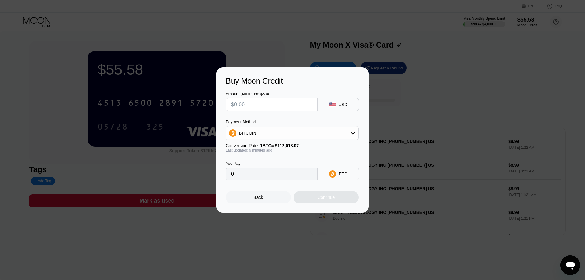
click at [304, 105] on input "text" at bounding box center [271, 104] width 81 height 12
type input "$1"
type input "0.00000893"
type input "$10"
type input "0.00008924"
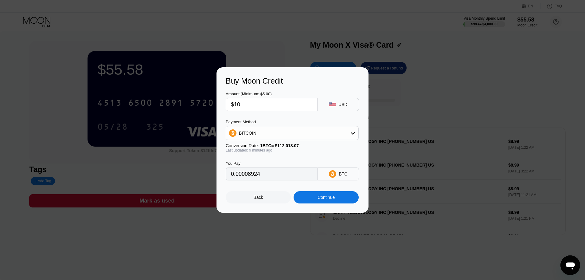
type input "$100"
type input "0.00089235"
type input "$100"
click at [315, 129] on div "BITCOIN" at bounding box center [292, 133] width 132 height 12
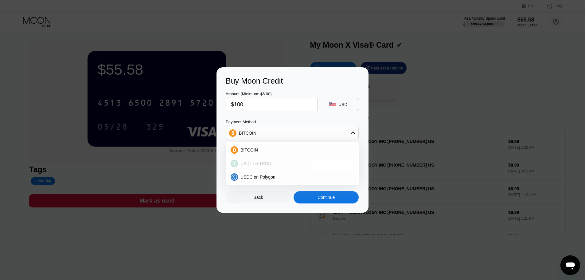
click at [297, 164] on div "USDT on TRON" at bounding box center [296, 163] width 116 height 5
type input "101.01"
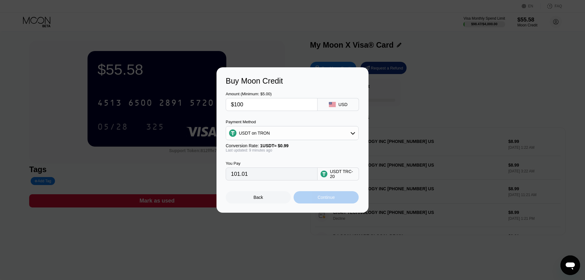
click at [333, 194] on div "Continue" at bounding box center [326, 197] width 65 height 12
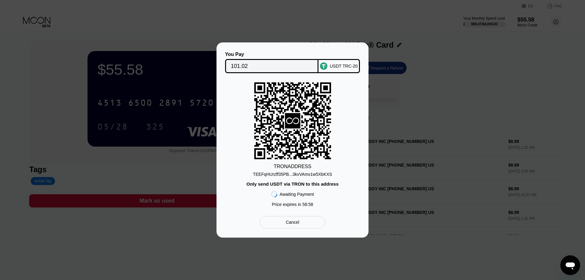
click at [354, 65] on div "USDT TRC-20" at bounding box center [344, 66] width 28 height 5
click at [313, 174] on div "TEEFqHUrzff35PB...3kvVAmv1w5XbKXS" at bounding box center [292, 174] width 79 height 5
click at [261, 66] on input "101.02" at bounding box center [272, 66] width 82 height 12
click at [326, 143] on rect at bounding box center [292, 120] width 77 height 77
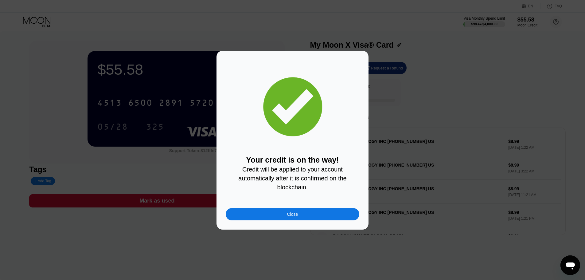
click at [336, 211] on div "Close" at bounding box center [293, 214] width 134 height 12
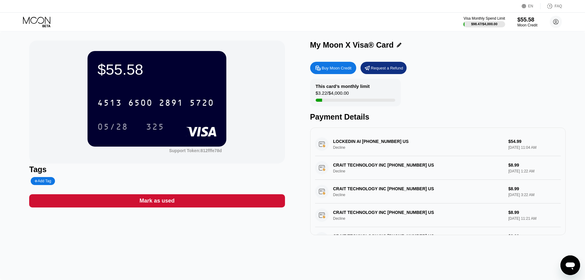
click at [52, 23] on div at bounding box center [42, 22] width 38 height 11
click at [39, 23] on icon at bounding box center [36, 20] width 27 height 7
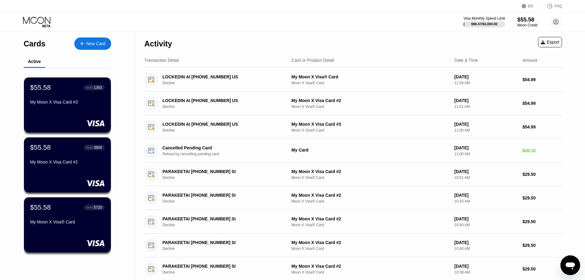
click at [33, 27] on icon at bounding box center [37, 22] width 29 height 11
click at [46, 24] on icon at bounding box center [37, 22] width 29 height 11
click at [528, 21] on div "$55.58" at bounding box center [527, 19] width 21 height 6
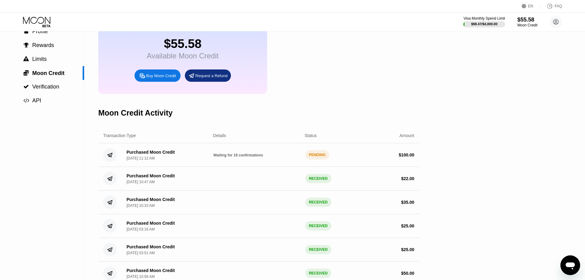
scroll to position [35, 0]
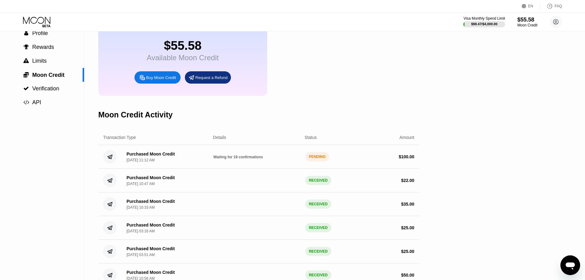
click at [44, 20] on icon at bounding box center [36, 20] width 27 height 7
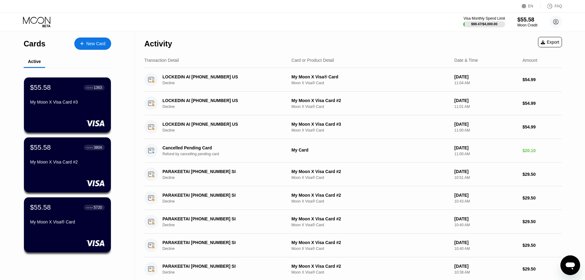
click at [59, 104] on div "My Moon X Visa Card #3" at bounding box center [67, 102] width 75 height 5
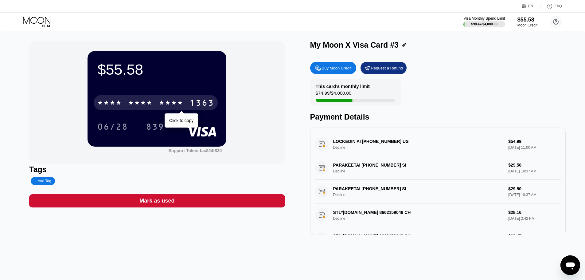
click at [166, 108] on div "* * * *" at bounding box center [171, 104] width 25 height 10
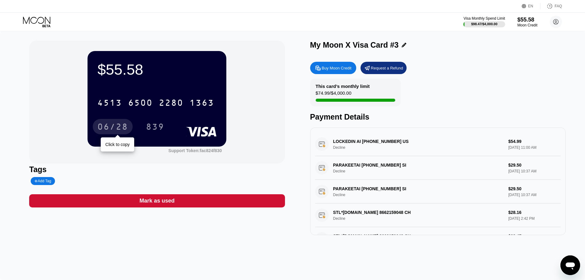
click at [99, 125] on div "06/28" at bounding box center [112, 128] width 31 height 10
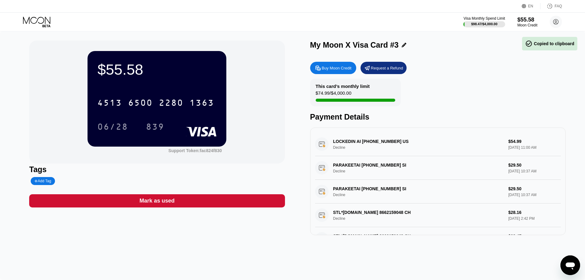
click at [157, 119] on div "4513 6500 2280 1363 06/28 839" at bounding box center [156, 108] width 119 height 36
click at [155, 124] on div "839" at bounding box center [155, 128] width 18 height 10
click at [219, 37] on div "$55.58 4513 6500 2280 1363 06/28 839 Support Token: fac824f830 Tags Add Tag Mar…" at bounding box center [292, 155] width 585 height 249
click at [52, 22] on div at bounding box center [42, 22] width 38 height 11
click at [436, 95] on div "This card’s monthly limit $74.99 / $4,000.00 Payment Details" at bounding box center [438, 100] width 256 height 43
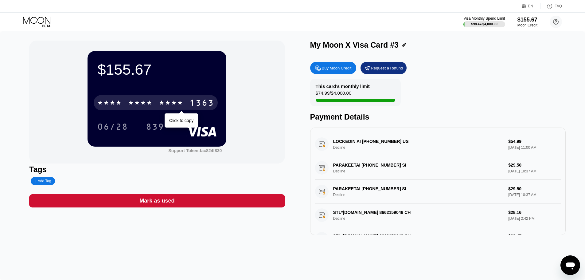
drag, startPoint x: 147, startPoint y: 101, endPoint x: 151, endPoint y: 101, distance: 4.9
click at [147, 101] on div "* * * *" at bounding box center [140, 104] width 25 height 10
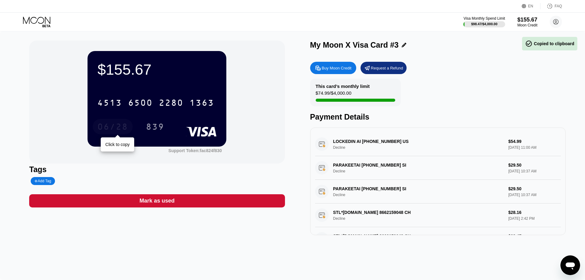
drag, startPoint x: 107, startPoint y: 126, endPoint x: 164, endPoint y: 141, distance: 59.5
click at [109, 127] on div "06/28" at bounding box center [112, 128] width 31 height 10
